Goal: Navigation & Orientation: Go to known website

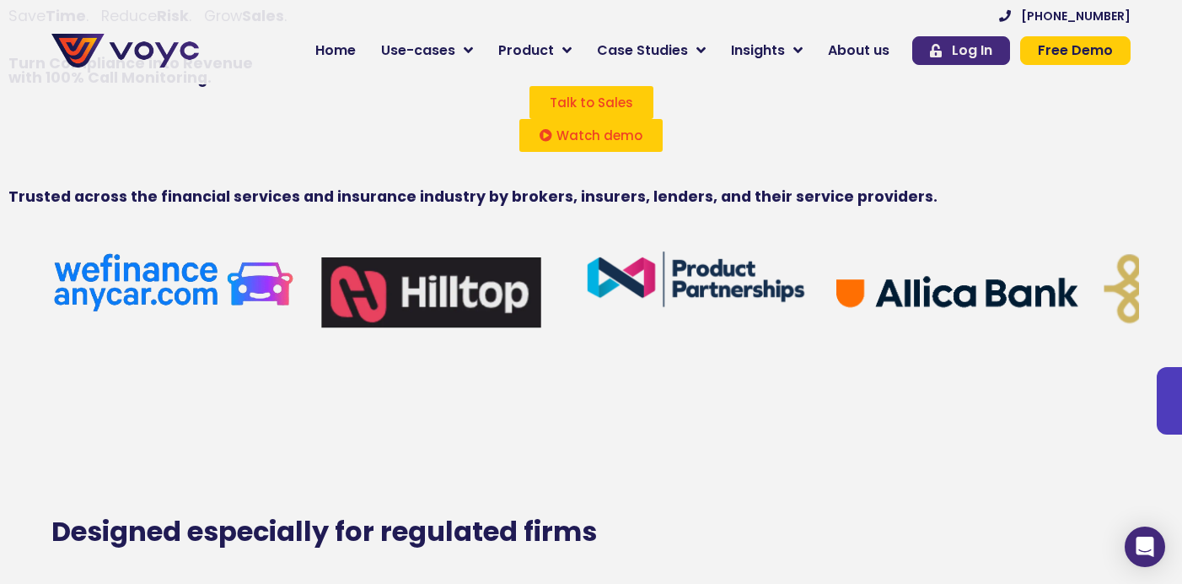
click at [974, 48] on span "Log In" at bounding box center [972, 50] width 40 height 13
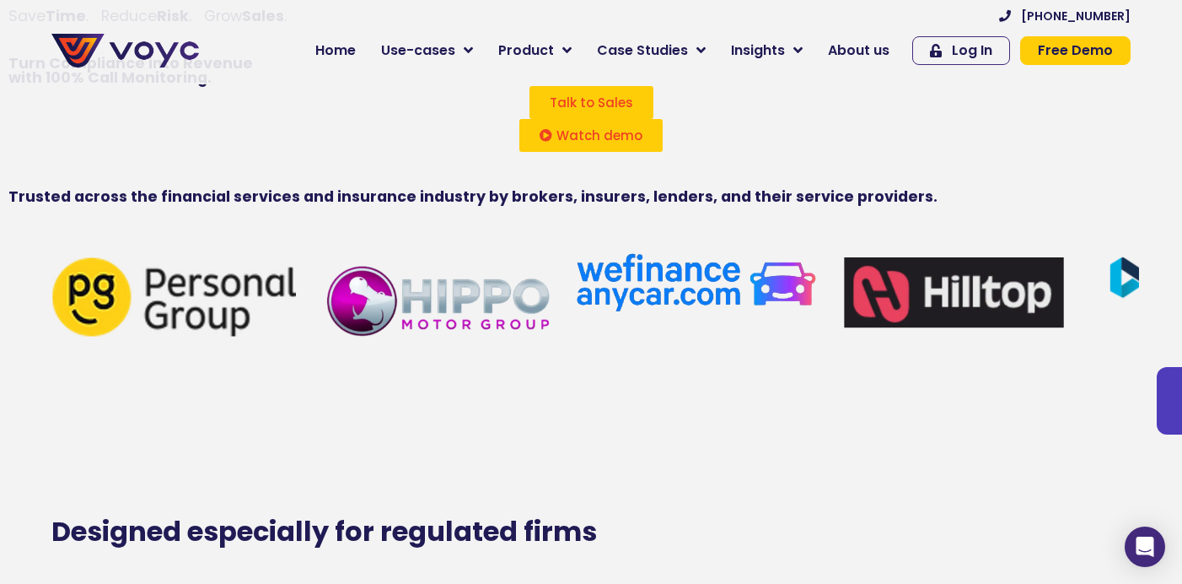
drag, startPoint x: 960, startPoint y: 33, endPoint x: 947, endPoint y: 79, distance: 48.3
click at [960, 33] on div "[PHONE_NUMBER] Home Use-cases Protect Save Grow Finance Mortgage Brokers Car Fi…" at bounding box center [673, 41] width 932 height 67
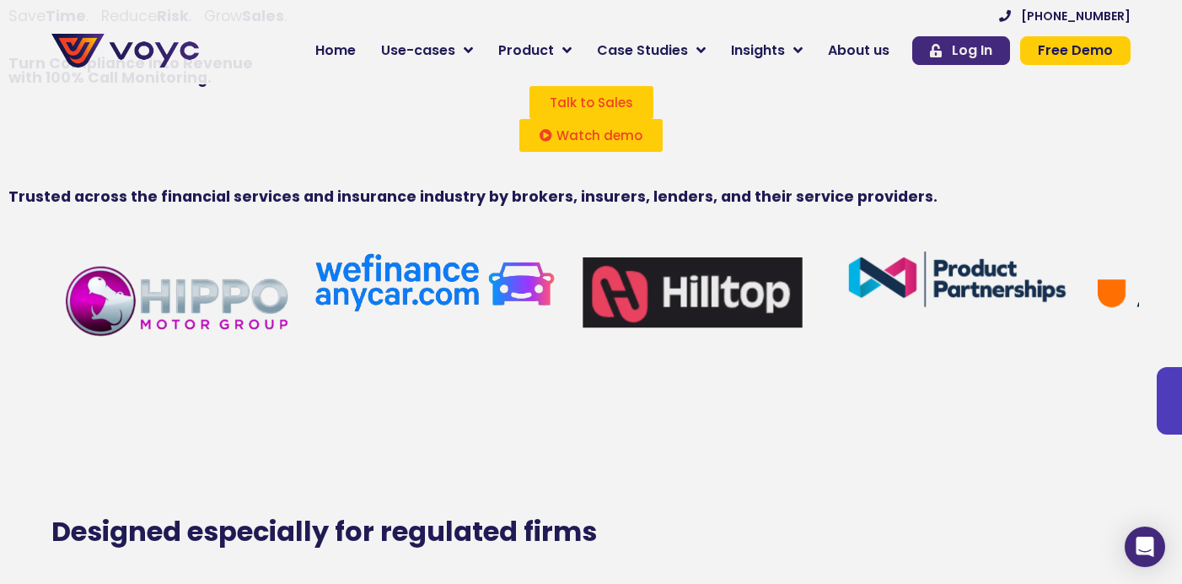
click at [968, 55] on span "Log In" at bounding box center [972, 50] width 40 height 13
